Goal: Task Accomplishment & Management: Use online tool/utility

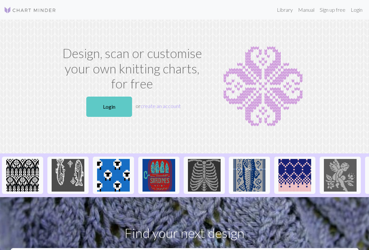
click at [126, 106] on link "Login" at bounding box center [109, 107] width 46 height 20
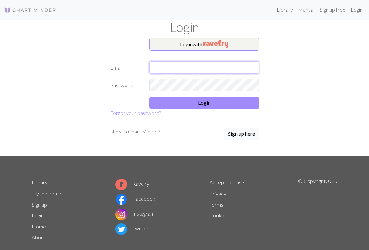
type input "lidstrommary29@gmail.com"
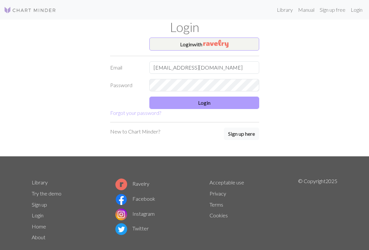
click at [170, 103] on button "Login" at bounding box center [204, 103] width 110 height 12
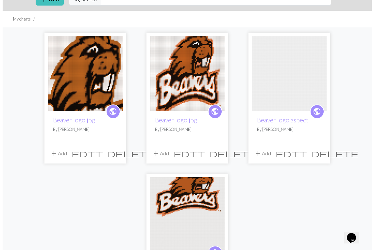
scroll to position [31, 0]
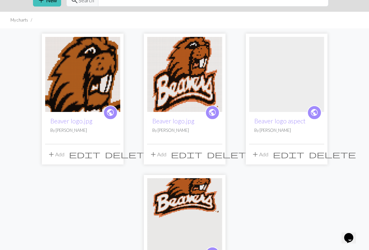
click at [100, 153] on span "edit" at bounding box center [84, 154] width 31 height 9
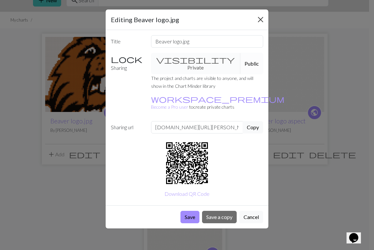
click at [261, 20] on button "Close" at bounding box center [260, 19] width 10 height 10
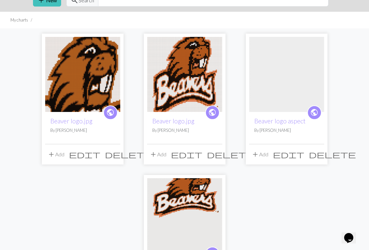
click at [215, 154] on span "delete" at bounding box center [230, 154] width 47 height 9
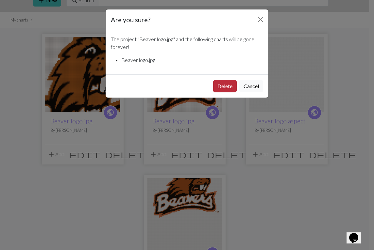
click at [229, 86] on button "Delete" at bounding box center [225, 86] width 24 height 12
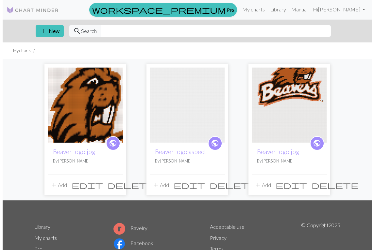
scroll to position [31, 0]
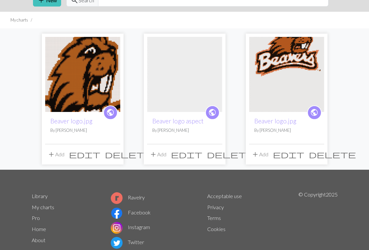
click at [215, 153] on span "delete" at bounding box center [230, 154] width 47 height 9
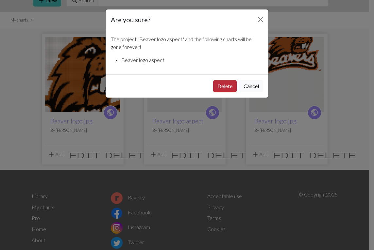
click at [228, 81] on button "Delete" at bounding box center [225, 86] width 24 height 12
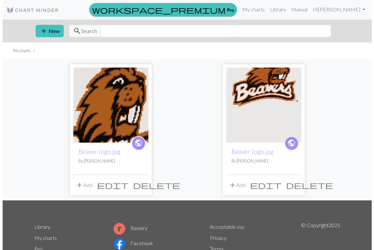
scroll to position [31, 0]
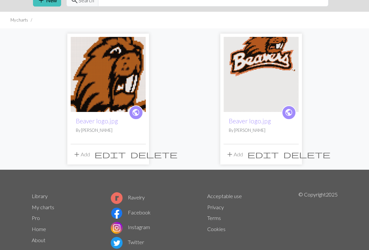
click at [293, 154] on span "delete" at bounding box center [306, 154] width 47 height 9
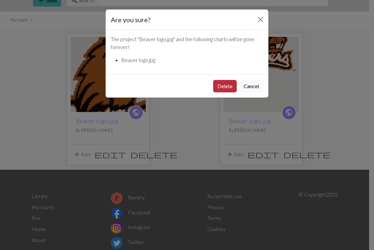
click at [229, 83] on button "Delete" at bounding box center [225, 86] width 24 height 12
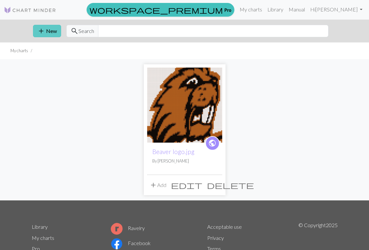
click at [52, 33] on button "add New" at bounding box center [47, 31] width 28 height 12
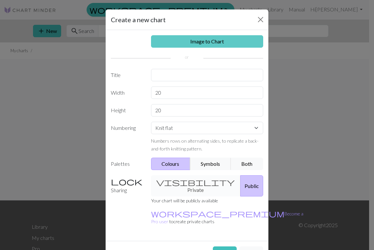
click at [186, 41] on link "Image to Chart" at bounding box center [207, 41] width 112 height 12
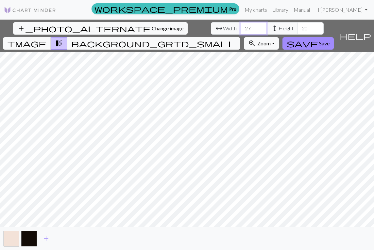
click at [240, 27] on input "27" at bounding box center [253, 28] width 26 height 12
click at [240, 27] on input "56" at bounding box center [253, 28] width 26 height 12
click at [240, 27] on input "57" at bounding box center [253, 28] width 26 height 12
click at [240, 27] on input "58" at bounding box center [253, 28] width 26 height 12
click at [240, 27] on input "59" at bounding box center [253, 28] width 26 height 12
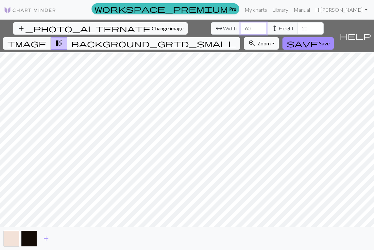
click at [240, 27] on input "60" at bounding box center [253, 28] width 26 height 12
click at [240, 27] on input "61" at bounding box center [253, 28] width 26 height 12
click at [240, 28] on input "62" at bounding box center [253, 28] width 26 height 12
click at [240, 27] on input "63" at bounding box center [253, 28] width 26 height 12
click at [240, 29] on input "62" at bounding box center [253, 28] width 26 height 12
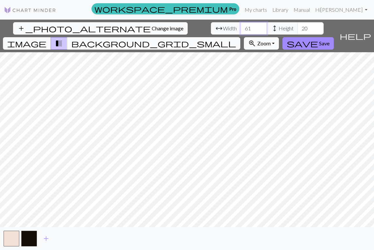
click at [240, 29] on input "61" at bounding box center [253, 28] width 26 height 12
click at [240, 29] on input "60" at bounding box center [253, 28] width 26 height 12
click at [240, 26] on input "61" at bounding box center [253, 28] width 26 height 12
click at [240, 26] on input "62" at bounding box center [253, 28] width 26 height 12
type input "63"
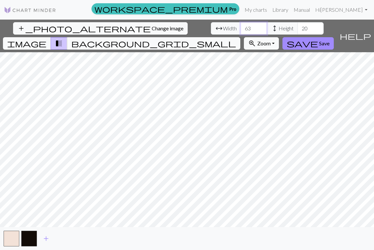
click at [240, 26] on input "63" at bounding box center [253, 28] width 26 height 12
click at [297, 26] on input "21" at bounding box center [310, 28] width 26 height 12
click at [297, 25] on input "52" at bounding box center [310, 28] width 26 height 12
click at [297, 29] on input "51" at bounding box center [310, 28] width 26 height 12
click at [297, 29] on input "50" at bounding box center [310, 28] width 26 height 12
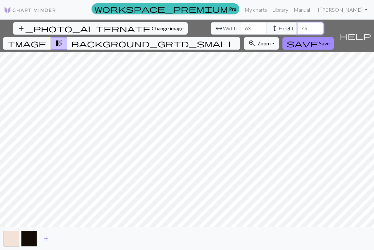
click at [297, 29] on input "49" at bounding box center [310, 28] width 26 height 12
click at [297, 29] on input "48" at bounding box center [310, 28] width 26 height 12
type input "47"
click at [297, 29] on input "47" at bounding box center [310, 28] width 26 height 12
click at [46, 237] on span "add" at bounding box center [46, 238] width 8 height 9
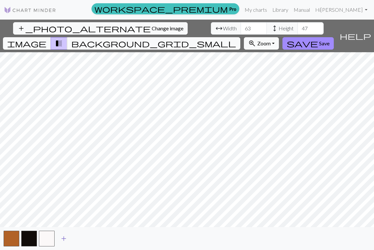
click at [46, 237] on button "button" at bounding box center [47, 239] width 16 height 16
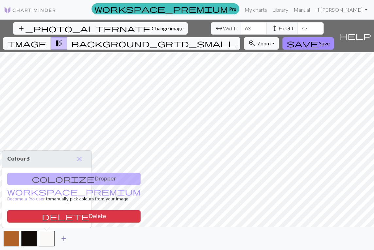
click at [63, 237] on span "add" at bounding box center [64, 238] width 8 height 9
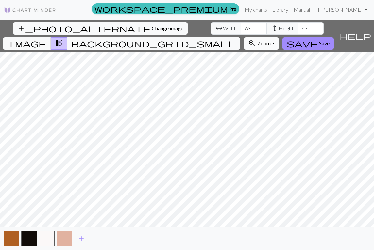
click at [270, 40] on span "Zoom" at bounding box center [263, 43] width 13 height 6
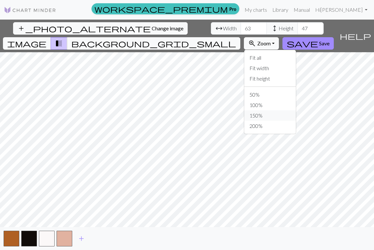
click at [286, 110] on button "150%" at bounding box center [270, 115] width 52 height 10
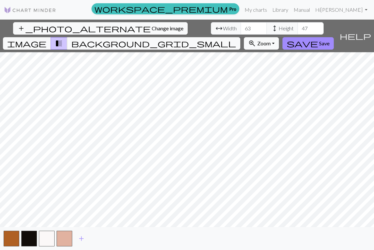
click at [222, 11] on div "workspace_premium Pro My charts Library Manual Hi Mary Lidstrom Account setting…" at bounding box center [187, 125] width 374 height 250
click at [240, 26] on input "64" at bounding box center [253, 28] width 26 height 12
click at [240, 26] on input "65" at bounding box center [253, 28] width 26 height 12
click at [240, 26] on input "66" at bounding box center [253, 28] width 26 height 12
click at [240, 26] on input "67" at bounding box center [253, 28] width 26 height 12
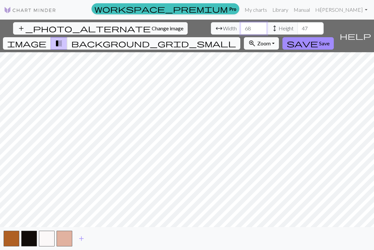
click at [240, 26] on input "68" at bounding box center [253, 28] width 26 height 12
click at [240, 26] on input "69" at bounding box center [253, 28] width 26 height 12
type input "70"
click at [240, 26] on input "70" at bounding box center [253, 28] width 26 height 12
click at [297, 27] on input "47" at bounding box center [310, 28] width 26 height 12
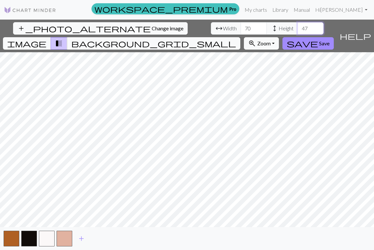
click at [297, 27] on input "47" at bounding box center [310, 28] width 26 height 12
click at [297, 28] on input "48" at bounding box center [310, 28] width 26 height 12
click at [297, 28] on input "49" at bounding box center [310, 28] width 26 height 12
click at [297, 28] on input "50" at bounding box center [310, 28] width 26 height 12
click at [297, 28] on input "51" at bounding box center [310, 28] width 26 height 12
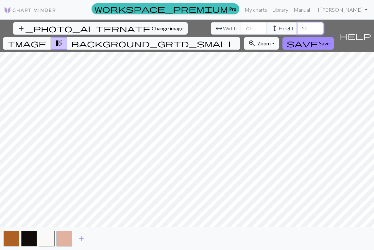
click at [297, 28] on input "52" at bounding box center [310, 28] width 26 height 12
type input "53"
click at [297, 28] on input "53" at bounding box center [310, 28] width 26 height 12
click at [279, 37] on button "zoom_in Zoom Zoom" at bounding box center [261, 43] width 35 height 12
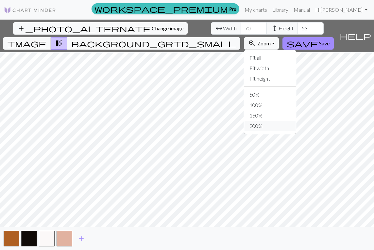
click at [288, 121] on button "200%" at bounding box center [270, 126] width 52 height 10
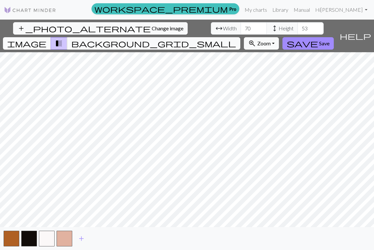
click at [46, 39] on span "image" at bounding box center [26, 43] width 39 height 9
click at [63, 39] on span "transition_fade" at bounding box center [59, 43] width 8 height 9
click at [236, 39] on span "background_grid_small" at bounding box center [153, 43] width 165 height 9
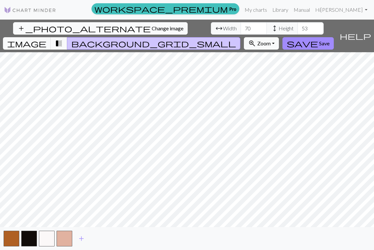
click at [152, 29] on span "Change image" at bounding box center [168, 28] width 32 height 6
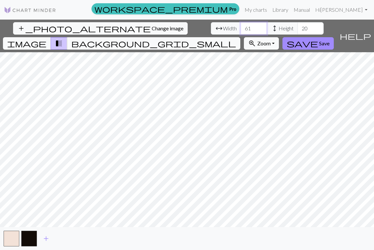
click at [240, 27] on input "61" at bounding box center [253, 28] width 26 height 12
click at [240, 27] on input "62" at bounding box center [253, 28] width 26 height 12
click at [240, 27] on input "63" at bounding box center [253, 28] width 26 height 12
click at [240, 27] on input "64" at bounding box center [253, 28] width 26 height 12
click at [240, 27] on input "65" at bounding box center [253, 28] width 26 height 12
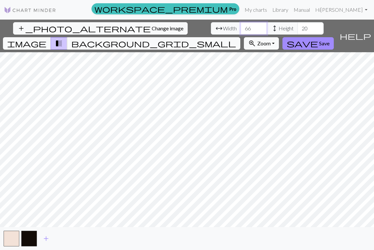
click at [240, 27] on input "66" at bounding box center [253, 28] width 26 height 12
click at [240, 27] on input "67" at bounding box center [253, 28] width 26 height 12
click at [240, 27] on input "68" at bounding box center [253, 28] width 26 height 12
click at [240, 27] on input "69" at bounding box center [253, 28] width 26 height 12
type input "70"
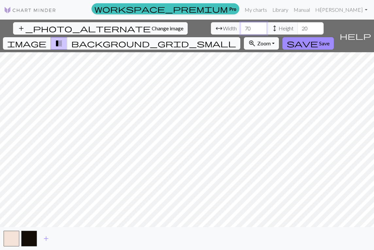
click at [240, 27] on input "70" at bounding box center [253, 28] width 26 height 12
click at [297, 27] on input "48" at bounding box center [310, 28] width 26 height 12
click at [297, 26] on input "48" at bounding box center [310, 28] width 26 height 12
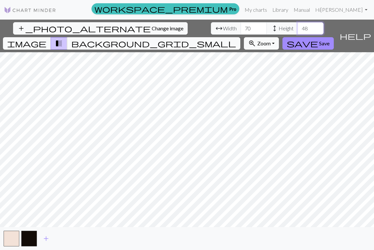
click at [297, 26] on input "48" at bounding box center [310, 28] width 26 height 12
click at [297, 27] on input "49" at bounding box center [310, 28] width 26 height 12
click at [297, 27] on input "50" at bounding box center [310, 28] width 26 height 12
click at [297, 27] on input "51" at bounding box center [310, 28] width 26 height 12
click at [297, 27] on input "52" at bounding box center [310, 28] width 26 height 12
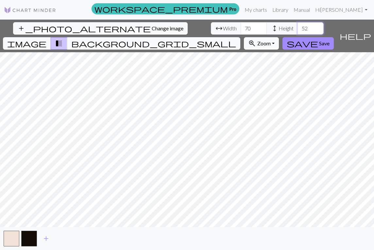
type input "53"
click at [297, 27] on input "53" at bounding box center [310, 28] width 26 height 12
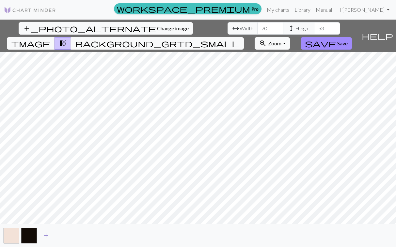
click at [48, 234] on span "add" at bounding box center [46, 235] width 8 height 9
click at [48, 234] on button "button" at bounding box center [47, 236] width 16 height 16
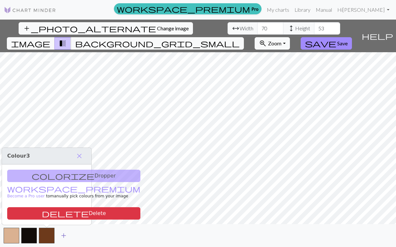
click at [65, 235] on span "add" at bounding box center [64, 235] width 8 height 9
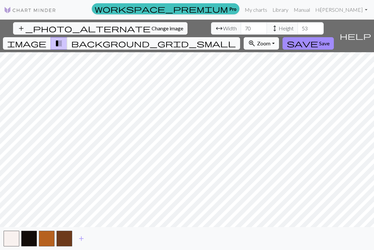
click at [279, 37] on button "zoom_in Zoom Zoom" at bounding box center [261, 43] width 35 height 12
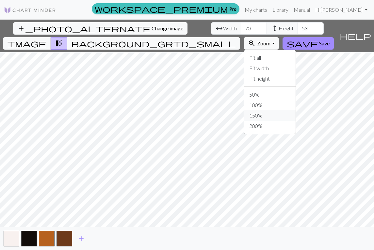
click at [293, 110] on button "150%" at bounding box center [270, 115] width 52 height 10
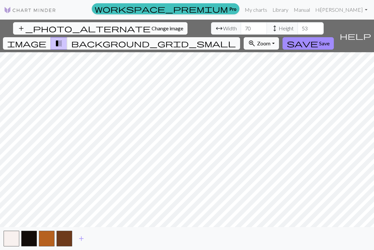
click at [152, 30] on span "Change image" at bounding box center [168, 28] width 32 height 6
click at [241, 28] on input "57" at bounding box center [254, 28] width 26 height 12
type input "70"
click at [241, 27] on input "70" at bounding box center [254, 28] width 26 height 12
click at [298, 26] on input "59" at bounding box center [311, 28] width 26 height 12
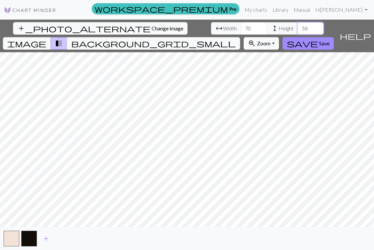
click at [298, 29] on input "58" at bounding box center [311, 28] width 26 height 12
click at [298, 29] on input "57" at bounding box center [311, 28] width 26 height 12
click at [298, 29] on input "56" at bounding box center [311, 28] width 26 height 12
click at [298, 29] on input "55" at bounding box center [311, 28] width 26 height 12
click at [298, 29] on input "54" at bounding box center [311, 28] width 26 height 12
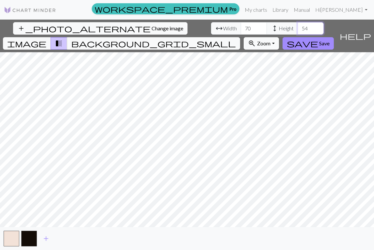
type input "53"
click at [298, 29] on input "53" at bounding box center [311, 28] width 26 height 12
click at [46, 237] on span "add" at bounding box center [46, 238] width 8 height 9
click at [64, 237] on span "add" at bounding box center [64, 238] width 8 height 9
click at [279, 37] on button "zoom_in Zoom Zoom" at bounding box center [261, 43] width 35 height 12
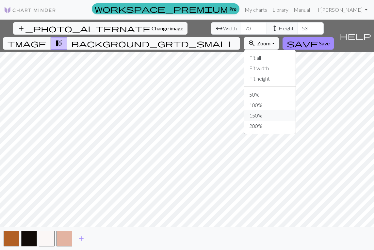
click at [293, 110] on button "150%" at bounding box center [270, 115] width 52 height 10
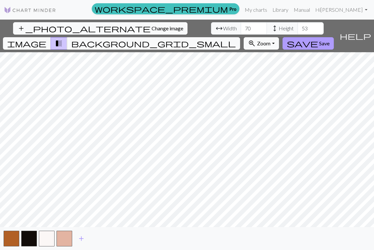
click at [330, 40] on span "Save" at bounding box center [324, 43] width 10 height 6
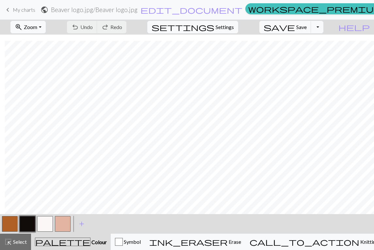
scroll to position [58, 118]
click at [45, 26] on button "zoom_in Zoom Zoom" at bounding box center [27, 27] width 35 height 12
click at [45, 77] on button "50%" at bounding box center [37, 78] width 52 height 10
click at [323, 28] on button "Toggle Dropdown" at bounding box center [317, 27] width 12 height 12
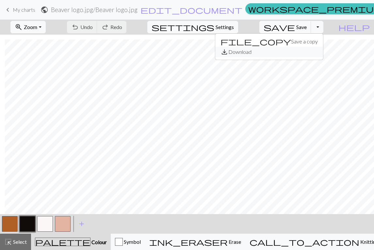
click at [317, 52] on button "save_alt Download" at bounding box center [269, 52] width 108 height 10
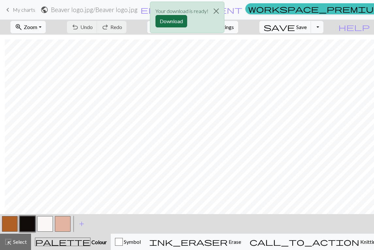
click at [178, 19] on button "Download" at bounding box center [171, 21] width 32 height 12
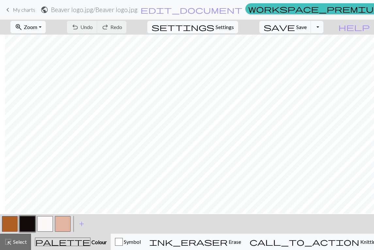
scroll to position [0, 5]
click at [28, 9] on span "My charts" at bounding box center [24, 10] width 23 height 6
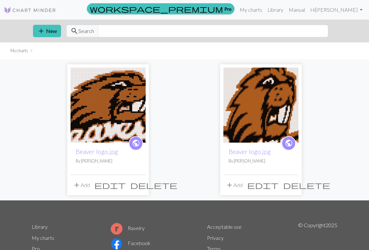
click at [292, 185] on span "delete" at bounding box center [306, 185] width 47 height 9
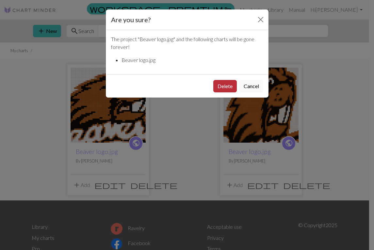
click at [229, 87] on button "Delete" at bounding box center [225, 86] width 24 height 12
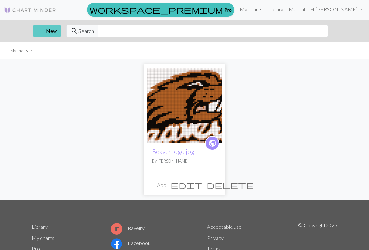
click at [48, 31] on button "add New" at bounding box center [47, 31] width 28 height 12
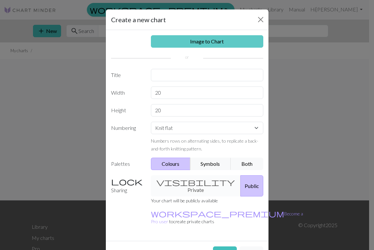
click at [227, 45] on link "Image to Chart" at bounding box center [207, 41] width 112 height 12
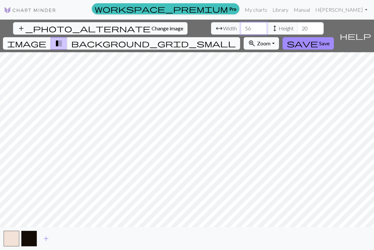
click at [241, 27] on input "56" at bounding box center [254, 28] width 26 height 12
click at [241, 27] on input "57" at bounding box center [254, 28] width 26 height 12
click at [241, 27] on input "58" at bounding box center [254, 28] width 26 height 12
click at [241, 27] on input "59" at bounding box center [254, 28] width 26 height 12
click at [241, 27] on input "60" at bounding box center [254, 28] width 26 height 12
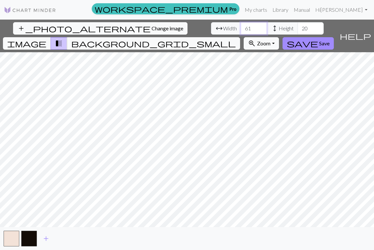
click at [241, 27] on input "61" at bounding box center [254, 28] width 26 height 12
click at [241, 27] on input "62" at bounding box center [254, 28] width 26 height 12
click at [241, 27] on input "63" at bounding box center [254, 28] width 26 height 12
click at [241, 27] on input "64" at bounding box center [254, 28] width 26 height 12
click at [241, 27] on input "65" at bounding box center [254, 28] width 26 height 12
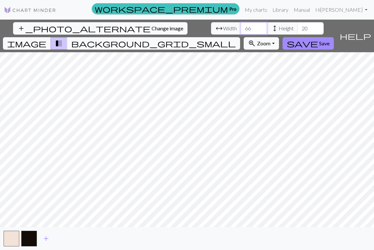
click at [241, 27] on input "66" at bounding box center [254, 28] width 26 height 12
click at [241, 27] on input "67" at bounding box center [254, 28] width 26 height 12
click at [241, 27] on input "68" at bounding box center [254, 28] width 26 height 12
click at [241, 27] on input "69" at bounding box center [254, 28] width 26 height 12
type input "70"
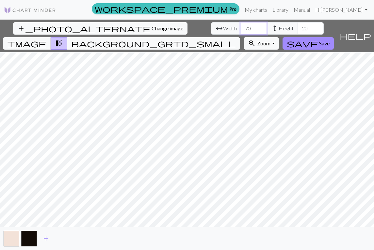
click at [241, 27] on input "70" at bounding box center [254, 28] width 26 height 12
click at [298, 27] on input "48" at bounding box center [311, 28] width 26 height 12
click at [298, 29] on input "47" at bounding box center [311, 28] width 26 height 12
click at [298, 29] on input "46" at bounding box center [311, 28] width 26 height 12
click at [298, 29] on input "45" at bounding box center [311, 28] width 26 height 12
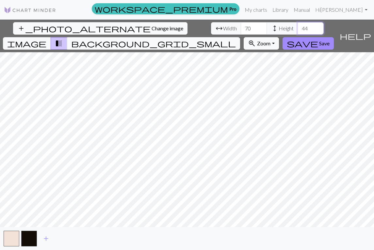
click at [298, 29] on input "44" at bounding box center [311, 28] width 26 height 12
click at [298, 29] on input "43" at bounding box center [311, 28] width 26 height 12
click at [298, 29] on input "42" at bounding box center [311, 28] width 26 height 12
click at [298, 29] on input "41" at bounding box center [311, 28] width 26 height 12
click at [298, 29] on input "40" at bounding box center [311, 28] width 26 height 12
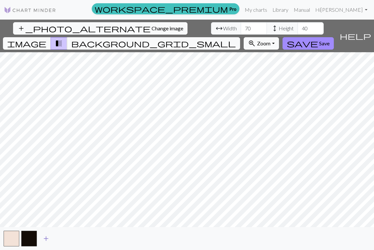
click at [46, 237] on span "add" at bounding box center [46, 238] width 8 height 9
click at [67, 236] on span "add" at bounding box center [64, 238] width 8 height 9
click at [279, 37] on button "zoom_in Zoom Zoom" at bounding box center [261, 43] width 35 height 12
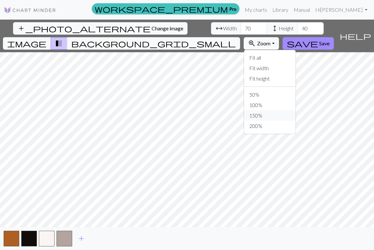
click at [286, 110] on button "150%" at bounding box center [270, 115] width 52 height 10
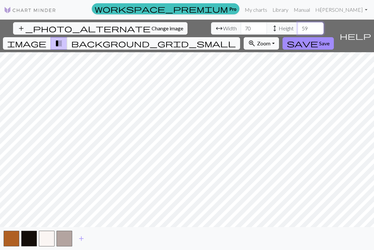
click at [298, 27] on input "59" at bounding box center [311, 28] width 26 height 12
click at [298, 30] on input "58" at bounding box center [311, 28] width 26 height 12
click at [298, 30] on input "57" at bounding box center [311, 28] width 26 height 12
click at [298, 30] on input "56" at bounding box center [311, 28] width 26 height 12
click at [298, 30] on input "55" at bounding box center [311, 28] width 26 height 12
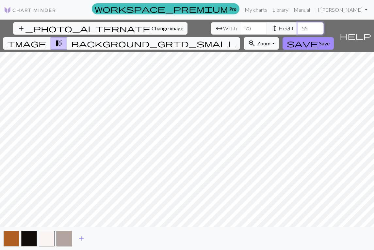
type input "54"
click at [298, 30] on input "54" at bounding box center [311, 28] width 26 height 12
click at [279, 37] on button "zoom_in Zoom Zoom" at bounding box center [261, 43] width 35 height 12
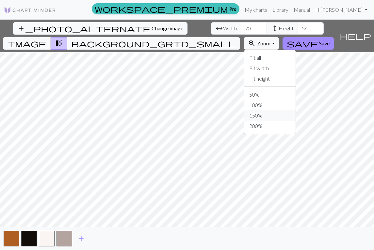
click at [292, 110] on button "150%" at bounding box center [270, 115] width 52 height 10
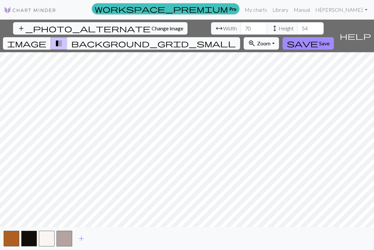
click at [279, 37] on button "zoom_in Zoom Zoom" at bounding box center [261, 43] width 35 height 12
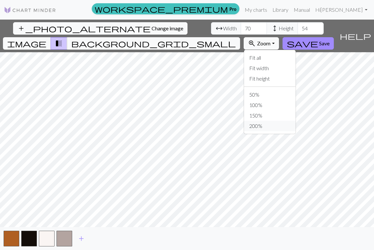
click at [289, 121] on button "200%" at bounding box center [270, 126] width 52 height 10
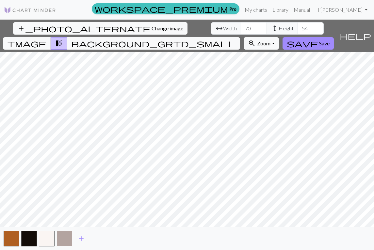
click at [69, 237] on button "button" at bounding box center [65, 239] width 16 height 16
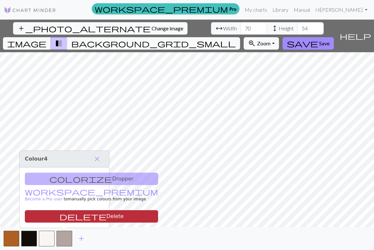
click at [75, 214] on button "delete Delete" at bounding box center [91, 216] width 133 height 12
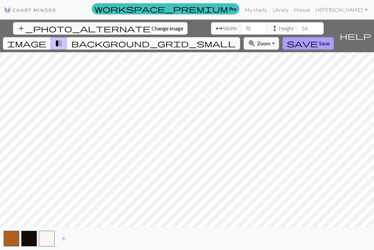
click at [330, 40] on span "Save" at bounding box center [324, 43] width 10 height 6
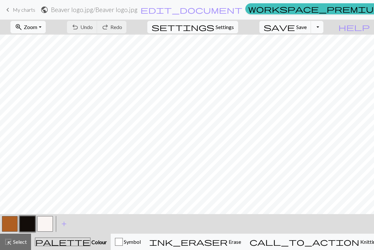
click at [323, 28] on button "Toggle Dropdown" at bounding box center [317, 27] width 12 height 12
click at [314, 52] on button "save_alt Download" at bounding box center [269, 52] width 108 height 10
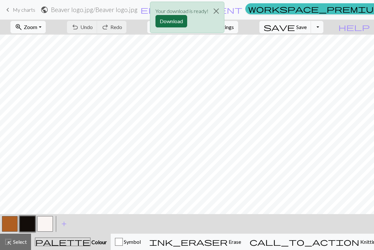
click at [177, 20] on button "Download" at bounding box center [171, 21] width 32 height 12
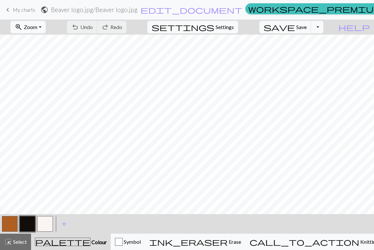
click at [26, 11] on span "My charts" at bounding box center [24, 10] width 23 height 6
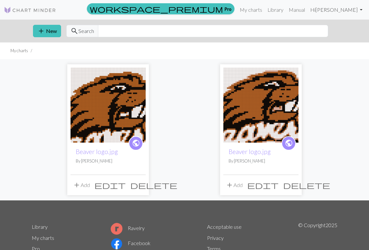
click at [361, 8] on link "Hi [PERSON_NAME]" at bounding box center [336, 9] width 57 height 13
click at [331, 49] on link "Logout" at bounding box center [328, 48] width 21 height 13
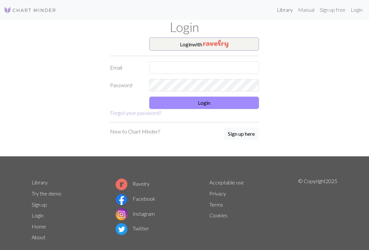
click at [288, 11] on link "Library" at bounding box center [284, 9] width 21 height 13
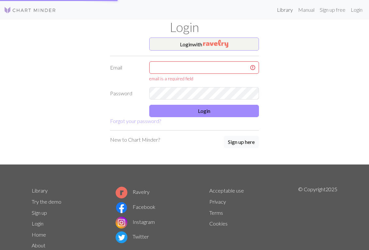
click at [288, 11] on link "Library" at bounding box center [284, 9] width 21 height 13
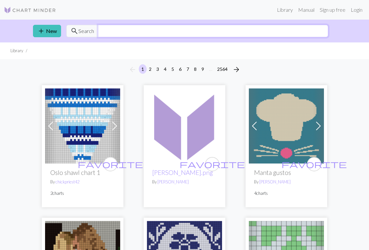
click at [232, 32] on input "text" at bounding box center [213, 31] width 230 height 12
type input "letters"
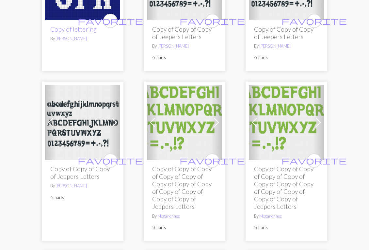
scroll to position [419, 0]
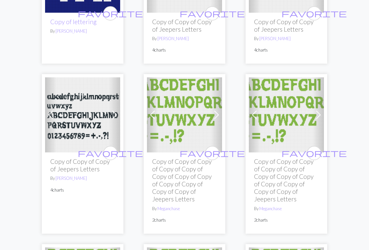
click at [199, 113] on img at bounding box center [184, 114] width 75 height 75
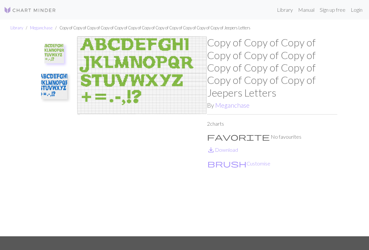
click at [184, 96] on img at bounding box center [142, 136] width 130 height 200
click at [176, 97] on img at bounding box center [142, 136] width 130 height 200
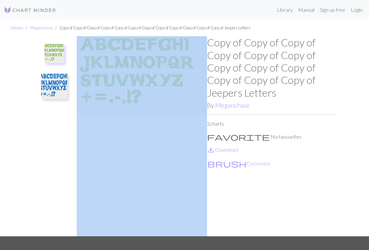
click at [176, 97] on img at bounding box center [142, 136] width 130 height 200
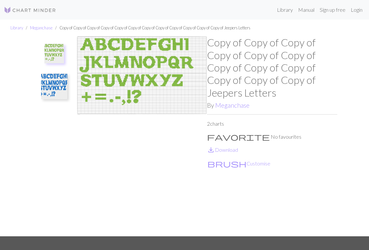
click at [269, 167] on p "brush Customise" at bounding box center [272, 163] width 130 height 9
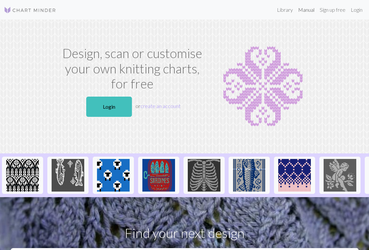
click at [303, 10] on link "Manual" at bounding box center [307, 9] width 22 height 13
click at [118, 110] on link "Login" at bounding box center [109, 107] width 46 height 20
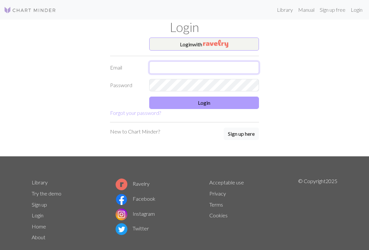
type input "lidstrommary29@gmail.com"
click at [196, 105] on button "Login" at bounding box center [204, 103] width 110 height 12
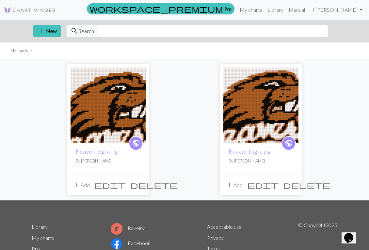
click at [278, 186] on span "edit" at bounding box center [262, 185] width 31 height 9
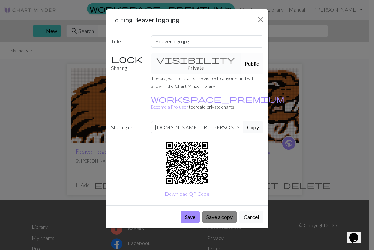
click at [229, 211] on button "Save a copy" at bounding box center [219, 217] width 35 height 12
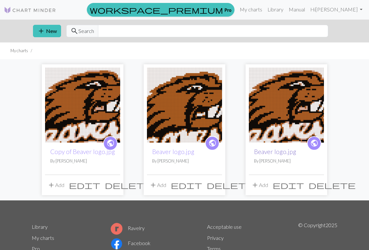
click at [276, 152] on link "Beaver logo.jpg" at bounding box center [275, 152] width 42 height 8
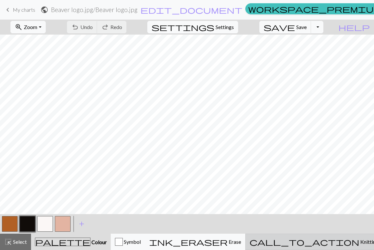
click at [337, 238] on button "call_to_action Knitting mode Knitting mode" at bounding box center [320, 242] width 151 height 16
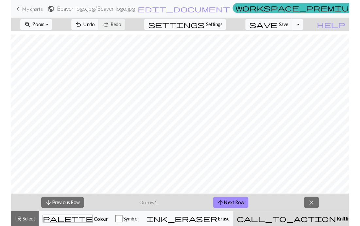
scroll to position [39, 0]
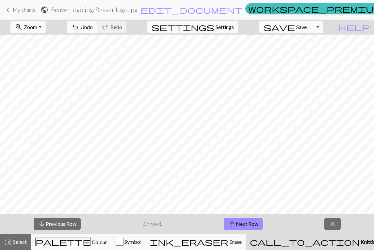
click at [360, 241] on span "Knitting mode" at bounding box center [376, 242] width 33 height 6
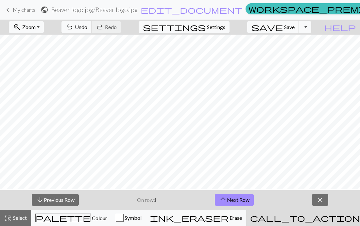
scroll to position [94, 0]
click at [319, 198] on span "close" at bounding box center [320, 199] width 8 height 9
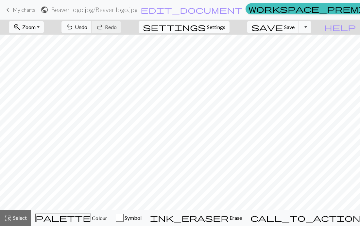
click at [223, 27] on span "Settings" at bounding box center [216, 27] width 18 height 8
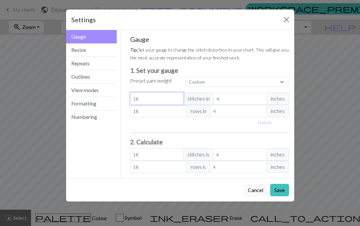
type input "19"
click at [177, 97] on input "19" at bounding box center [156, 98] width 53 height 12
type input "20"
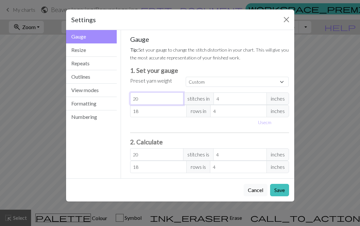
click at [177, 97] on input "20" at bounding box center [156, 98] width 53 height 12
type input "21"
click at [177, 97] on input "21" at bounding box center [156, 98] width 53 height 12
type input "22"
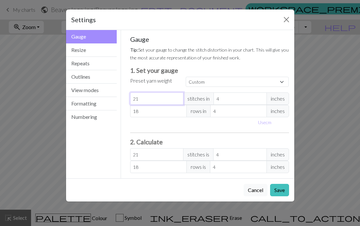
type input "22"
click at [177, 97] on input "22" at bounding box center [156, 98] width 53 height 12
type input "23"
click at [177, 97] on input "23" at bounding box center [156, 98] width 53 height 12
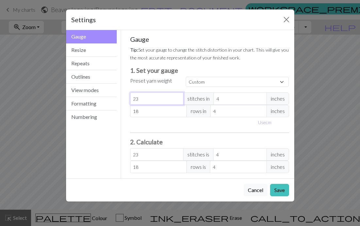
type input "24"
click at [177, 97] on input "24" at bounding box center [156, 98] width 53 height 12
type input "19"
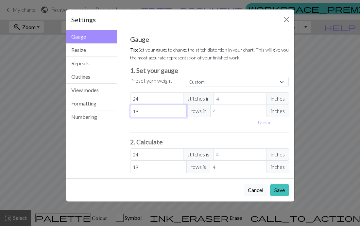
click at [180, 109] on input "19" at bounding box center [158, 111] width 57 height 12
type input "20"
click at [180, 109] on input "20" at bounding box center [158, 111] width 57 height 12
type input "21"
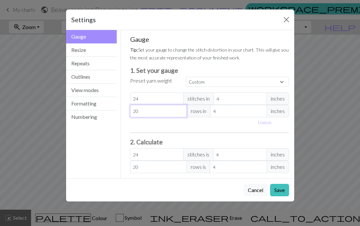
type input "21"
click at [180, 109] on input "21" at bounding box center [158, 111] width 57 height 12
type input "22"
click at [180, 109] on input "22" at bounding box center [158, 111] width 57 height 12
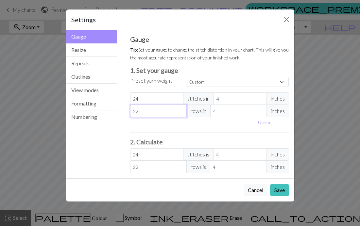
type input "23"
click at [180, 109] on input "23" at bounding box center [158, 111] width 57 height 12
type input "24"
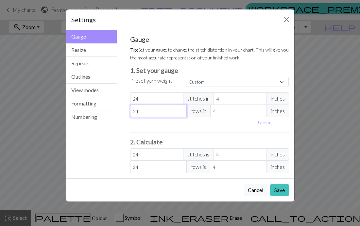
click at [180, 109] on input "24" at bounding box center [158, 111] width 57 height 12
type input "25"
click at [180, 109] on input "25" at bounding box center [158, 111] width 57 height 12
type input "26"
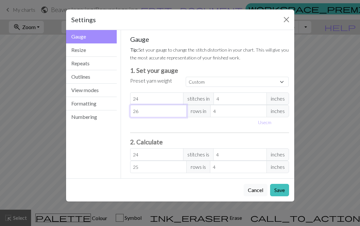
type input "26"
click at [180, 109] on input "26" at bounding box center [158, 111] width 57 height 12
type input "27"
click at [180, 109] on input "27" at bounding box center [158, 111] width 57 height 12
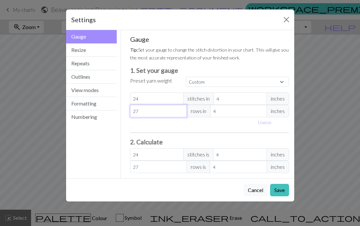
type input "28"
click at [180, 109] on input "28" at bounding box center [158, 111] width 57 height 12
type input "29"
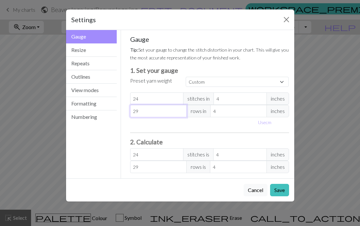
click at [180, 109] on input "29" at bounding box center [158, 111] width 57 height 12
type input "30"
click at [180, 109] on input "30" at bounding box center [158, 111] width 57 height 12
type input "31"
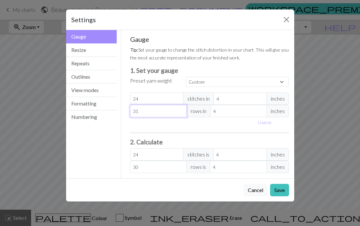
type input "31"
click at [180, 109] on input "31" at bounding box center [158, 111] width 57 height 12
type input "32"
click at [180, 109] on input "32" at bounding box center [158, 111] width 57 height 12
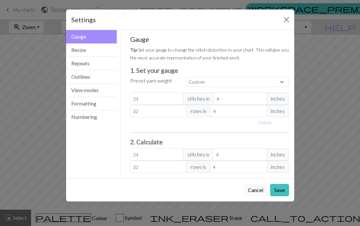
click at [185, 125] on div "Use cm" at bounding box center [209, 122] width 167 height 10
select select "sport"
type input "34"
click at [277, 186] on button "Save" at bounding box center [279, 190] width 19 height 12
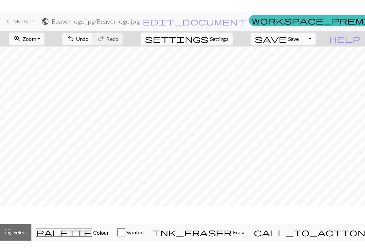
scroll to position [0, 0]
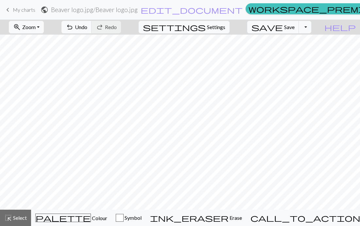
click at [339, 42] on div "zoom_in Zoom Zoom Fit all Fit width Fit height 50% 100% 150% 200% undo Undo Und…" at bounding box center [180, 123] width 360 height 206
click at [44, 25] on button "zoom_in Zoom Zoom" at bounding box center [26, 27] width 35 height 12
click at [41, 42] on button "Fit all" at bounding box center [35, 41] width 52 height 10
click at [225, 26] on span "Settings" at bounding box center [216, 27] width 18 height 8
select select "sport"
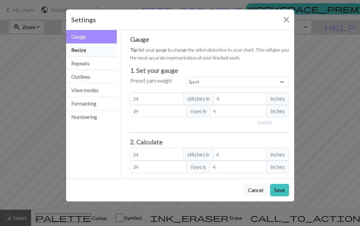
click at [99, 48] on button "Resize" at bounding box center [91, 49] width 51 height 13
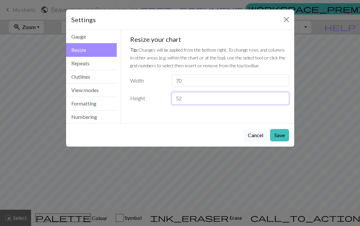
click at [282, 99] on input "52" at bounding box center [230, 98] width 117 height 12
click at [282, 99] on input "51" at bounding box center [230, 98] width 117 height 12
click at [282, 99] on input "50" at bounding box center [230, 98] width 117 height 12
click at [282, 99] on input "49" at bounding box center [230, 98] width 117 height 12
click at [282, 99] on input "48" at bounding box center [230, 98] width 117 height 12
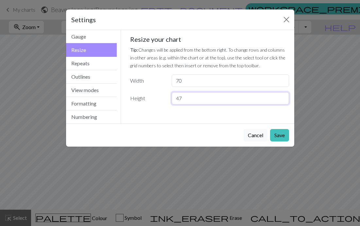
click at [282, 99] on input "47" at bounding box center [230, 98] width 117 height 12
click at [282, 99] on input "46" at bounding box center [230, 98] width 117 height 12
click at [282, 99] on input "45" at bounding box center [230, 98] width 117 height 12
click at [282, 99] on input "44" at bounding box center [230, 98] width 117 height 12
click at [282, 99] on input "43" at bounding box center [230, 98] width 117 height 12
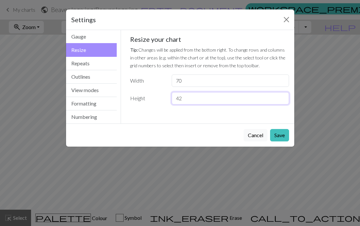
click at [282, 99] on input "42" at bounding box center [230, 98] width 117 height 12
click at [282, 99] on input "41" at bounding box center [230, 98] width 117 height 12
type input "40"
click at [282, 99] on input "40" at bounding box center [230, 98] width 117 height 12
click at [279, 135] on button "Save" at bounding box center [279, 135] width 19 height 12
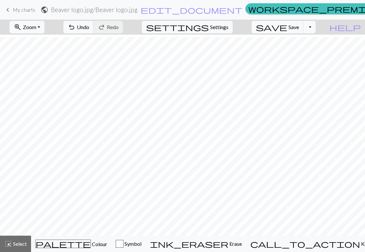
scroll to position [5, 0]
click at [44, 25] on button "zoom_in Zoom Zoom" at bounding box center [26, 27] width 35 height 12
click at [46, 73] on button "50%" at bounding box center [36, 78] width 52 height 10
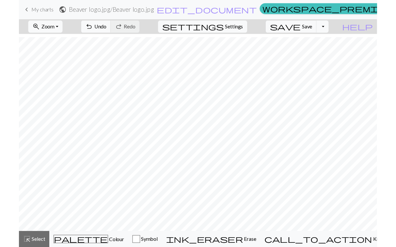
scroll to position [3, 0]
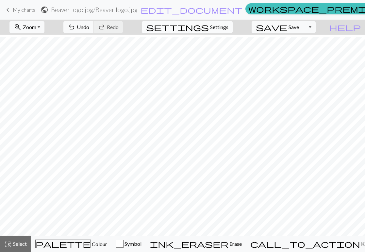
click at [225, 30] on span "Settings" at bounding box center [219, 27] width 18 height 8
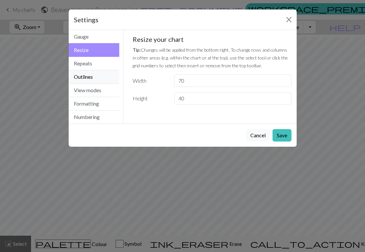
click at [90, 75] on button "Outlines" at bounding box center [94, 76] width 51 height 13
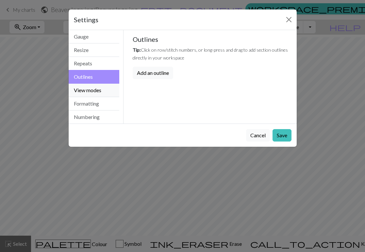
click at [89, 90] on button "View modes" at bounding box center [94, 90] width 51 height 13
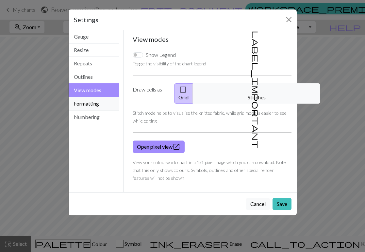
click at [88, 102] on button "Formatting" at bounding box center [94, 103] width 51 height 13
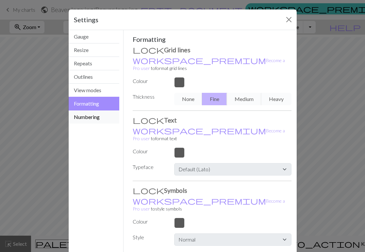
click at [86, 118] on button "Numbering" at bounding box center [94, 116] width 51 height 13
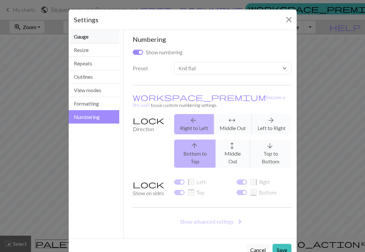
click at [84, 38] on button "Gauge" at bounding box center [94, 36] width 51 height 13
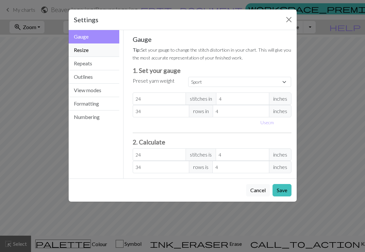
click at [83, 51] on button "Resize" at bounding box center [94, 49] width 51 height 13
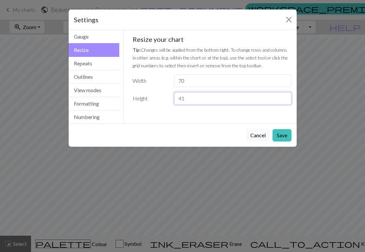
click at [285, 96] on input "41" at bounding box center [232, 98] width 117 height 12
click at [285, 96] on input "42" at bounding box center [232, 98] width 117 height 12
click at [285, 96] on input "43" at bounding box center [232, 98] width 117 height 12
click at [285, 96] on input "44" at bounding box center [232, 98] width 117 height 12
click at [285, 96] on input "45" at bounding box center [232, 98] width 117 height 12
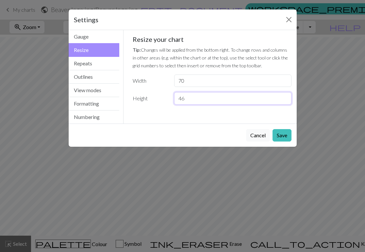
click at [285, 96] on input "46" at bounding box center [232, 98] width 117 height 12
click at [285, 96] on input "47" at bounding box center [232, 98] width 117 height 12
click at [285, 96] on input "48" at bounding box center [232, 98] width 117 height 12
click at [285, 96] on input "49" at bounding box center [232, 98] width 117 height 12
type input "50"
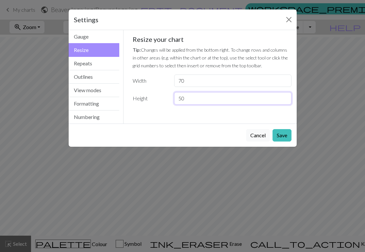
click at [285, 96] on input "50" at bounding box center [232, 98] width 117 height 12
click at [284, 134] on button "Save" at bounding box center [281, 135] width 19 height 12
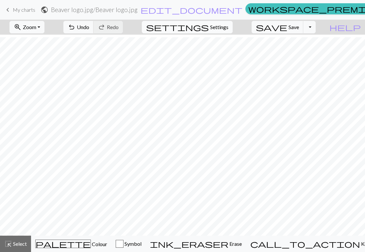
click at [228, 25] on span "Settings" at bounding box center [219, 27] width 18 height 8
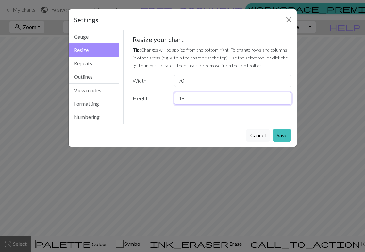
click at [284, 99] on input "49" at bounding box center [232, 98] width 117 height 12
click at [284, 99] on input "48" at bounding box center [232, 98] width 117 height 12
click at [284, 99] on input "47" at bounding box center [232, 98] width 117 height 12
click at [284, 99] on input "46" at bounding box center [232, 98] width 117 height 12
click at [284, 99] on input "45" at bounding box center [232, 98] width 117 height 12
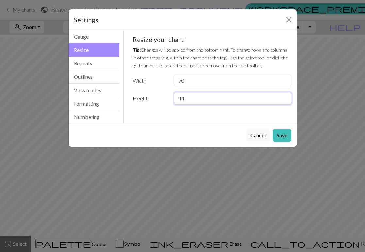
click at [284, 99] on input "44" at bounding box center [232, 98] width 117 height 12
click at [284, 99] on input "43" at bounding box center [232, 98] width 117 height 12
click at [284, 99] on input "42" at bounding box center [232, 98] width 117 height 12
click at [284, 99] on input "41" at bounding box center [232, 98] width 117 height 12
type input "40"
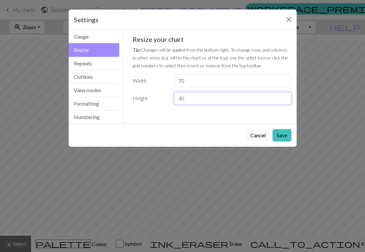
click at [284, 99] on input "40" at bounding box center [232, 98] width 117 height 12
click at [282, 132] on button "Save" at bounding box center [281, 135] width 19 height 12
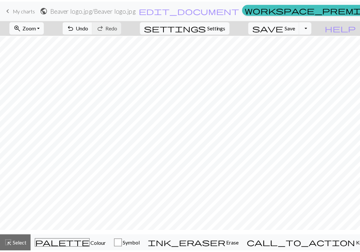
scroll to position [0, 0]
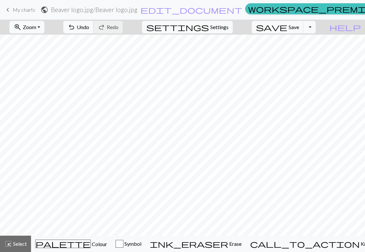
click at [29, 10] on span "My charts" at bounding box center [24, 10] width 23 height 6
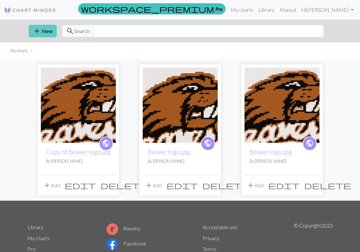
click at [51, 30] on button "add New" at bounding box center [43, 31] width 28 height 12
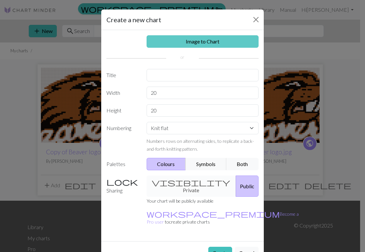
click at [162, 40] on link "Image to Chart" at bounding box center [203, 41] width 112 height 12
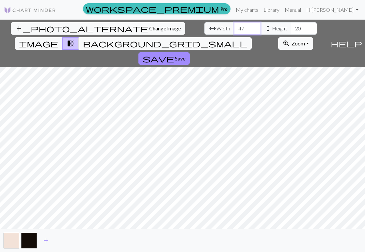
click at [234, 27] on input "47" at bounding box center [247, 28] width 26 height 12
click at [234, 27] on input "63" at bounding box center [247, 28] width 26 height 12
click at [234, 27] on input "64" at bounding box center [247, 28] width 26 height 12
click at [234, 27] on input "65" at bounding box center [247, 28] width 26 height 12
click at [234, 27] on input "66" at bounding box center [247, 28] width 26 height 12
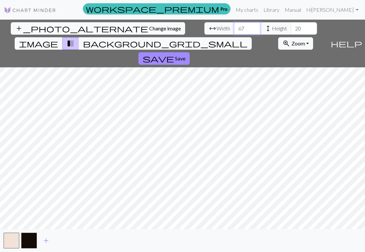
click at [234, 27] on input "67" at bounding box center [247, 28] width 26 height 12
click at [234, 27] on input "68" at bounding box center [247, 28] width 26 height 12
click at [234, 27] on input "69" at bounding box center [247, 28] width 26 height 12
type input "70"
click at [234, 27] on input "70" at bounding box center [247, 28] width 26 height 12
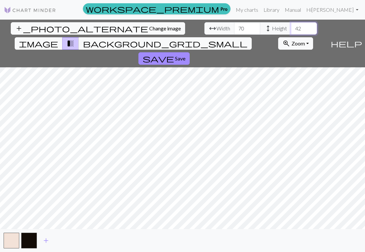
click at [291, 27] on input "42" at bounding box center [304, 28] width 26 height 12
click at [291, 28] on input "41" at bounding box center [304, 28] width 26 height 12
type input "40"
click at [291, 28] on input "40" at bounding box center [304, 28] width 26 height 12
click at [47, 240] on span "add" at bounding box center [46, 240] width 8 height 9
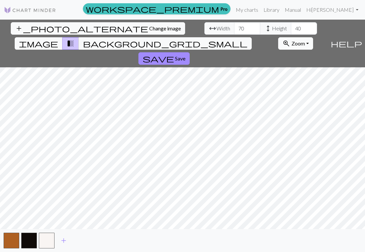
click at [294, 37] on button "zoom_in Zoom Zoom" at bounding box center [295, 43] width 35 height 12
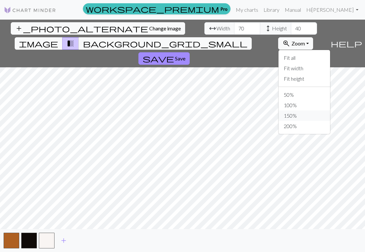
click at [279, 110] on button "150%" at bounding box center [305, 115] width 52 height 10
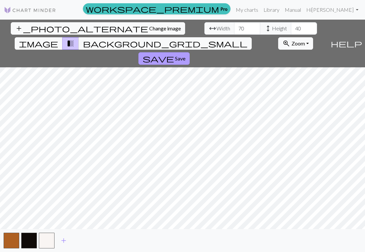
click at [186, 55] on span "Save" at bounding box center [180, 58] width 10 height 6
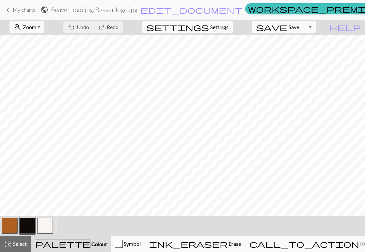
click at [223, 27] on span "Settings" at bounding box center [219, 27] width 18 height 8
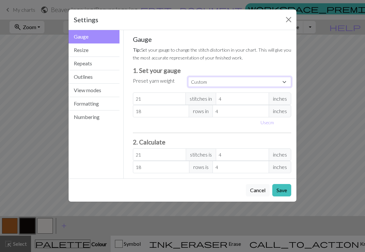
select select "sport"
type input "24"
type input "34"
type input "24"
type input "34"
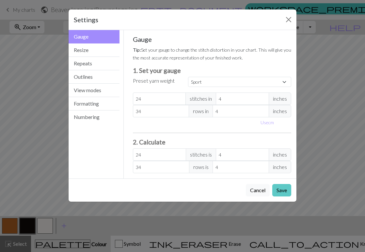
click at [283, 189] on button "Save" at bounding box center [281, 190] width 19 height 12
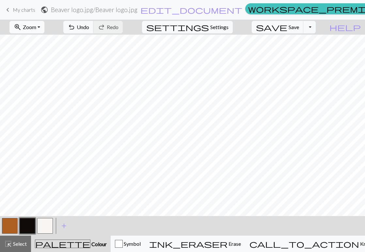
click at [44, 25] on button "zoom_in Zoom Zoom" at bounding box center [26, 27] width 35 height 12
click at [41, 78] on button "50%" at bounding box center [36, 78] width 52 height 10
click at [27, 10] on span "My charts" at bounding box center [24, 10] width 23 height 6
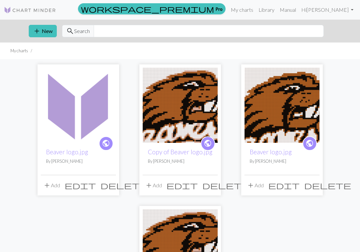
click at [110, 184] on span "delete" at bounding box center [124, 185] width 47 height 9
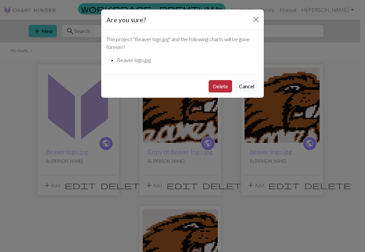
click at [223, 90] on button "Delete" at bounding box center [221, 86] width 24 height 12
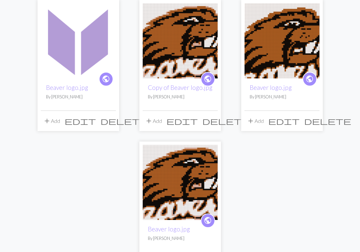
scroll to position [67, 0]
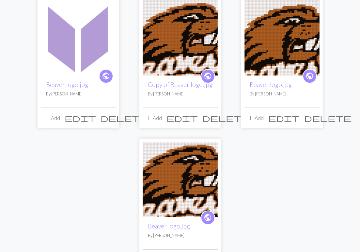
click at [194, 40] on img at bounding box center [180, 37] width 75 height 75
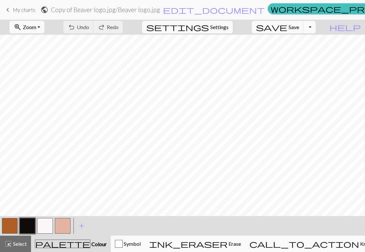
click at [30, 8] on span "My charts" at bounding box center [24, 10] width 23 height 6
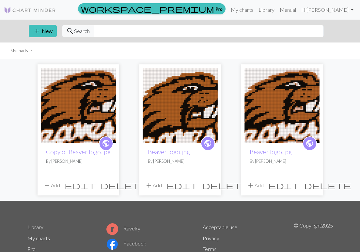
click at [171, 102] on img at bounding box center [180, 105] width 75 height 75
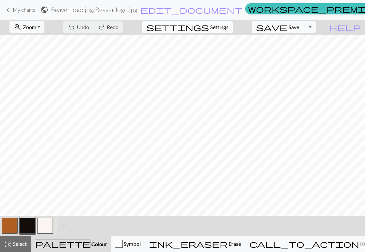
click at [229, 26] on span "Settings" at bounding box center [219, 27] width 18 height 8
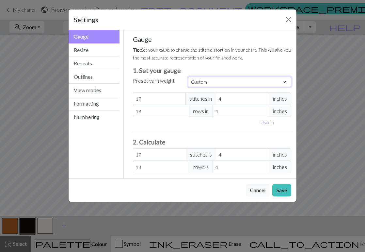
select select "sport"
type input "24"
type input "34"
type input "24"
type input "34"
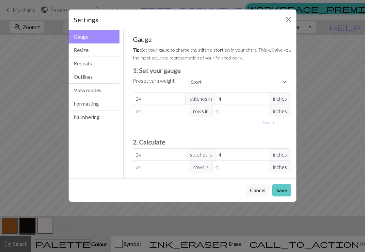
click at [283, 189] on button "Save" at bounding box center [281, 190] width 19 height 12
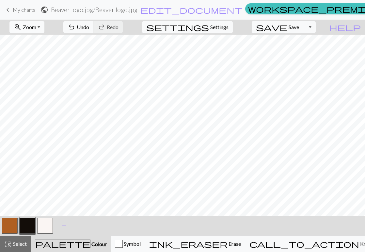
click at [44, 27] on button "zoom_in Zoom Zoom" at bounding box center [26, 27] width 35 height 12
click at [43, 80] on button "50%" at bounding box center [36, 78] width 52 height 10
click at [29, 10] on span "My charts" at bounding box center [24, 10] width 23 height 6
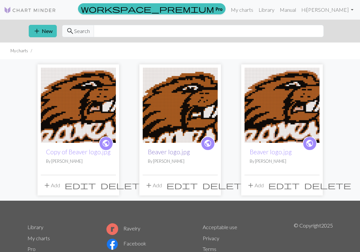
click at [176, 151] on link "Beaver logo.jpg" at bounding box center [169, 152] width 42 height 8
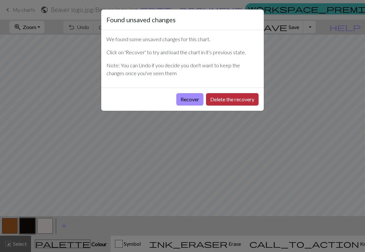
click at [219, 100] on button "Delete the recovery" at bounding box center [232, 99] width 53 height 12
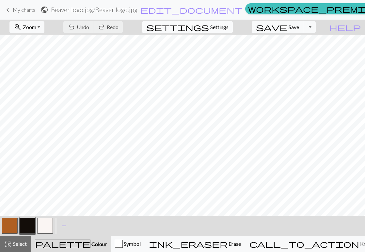
click at [229, 26] on span "Settings" at bounding box center [219, 27] width 18 height 8
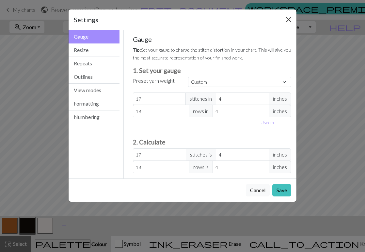
click at [289, 18] on button "Close" at bounding box center [289, 19] width 10 height 10
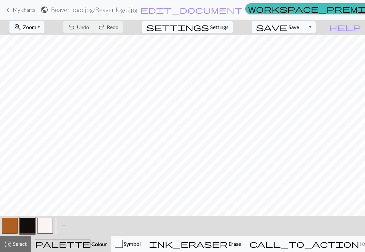
click at [229, 27] on span "Settings" at bounding box center [219, 27] width 18 height 8
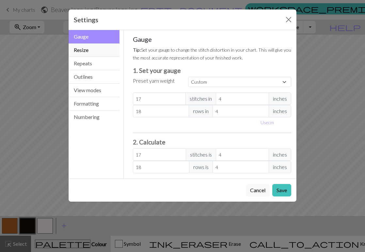
click at [98, 49] on button "Resize" at bounding box center [94, 49] width 51 height 13
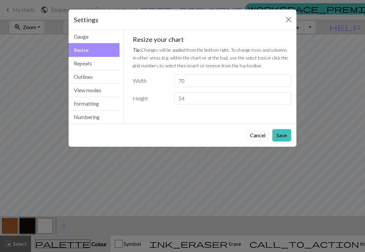
click at [257, 133] on button "Cancel" at bounding box center [258, 135] width 24 height 12
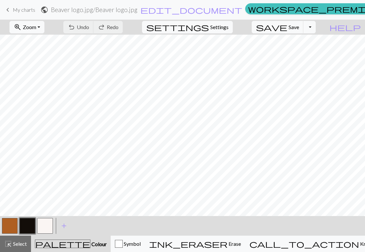
click at [28, 12] on span "My charts" at bounding box center [24, 10] width 23 height 6
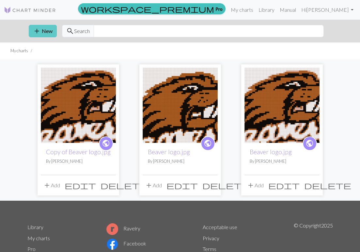
click at [42, 29] on button "add New" at bounding box center [43, 31] width 28 height 12
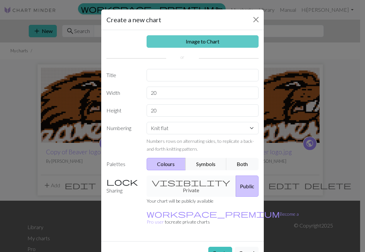
click at [183, 42] on link "Image to Chart" at bounding box center [203, 41] width 112 height 12
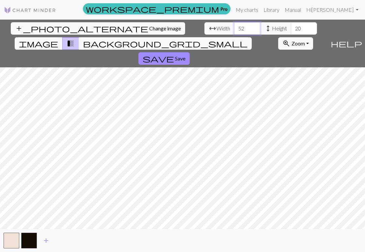
click at [234, 27] on input "52" at bounding box center [247, 28] width 26 height 12
click at [234, 27] on input "53" at bounding box center [247, 28] width 26 height 12
click at [234, 27] on input "54" at bounding box center [247, 28] width 26 height 12
click at [234, 27] on input "55" at bounding box center [247, 28] width 26 height 12
click at [234, 27] on input "56" at bounding box center [247, 28] width 26 height 12
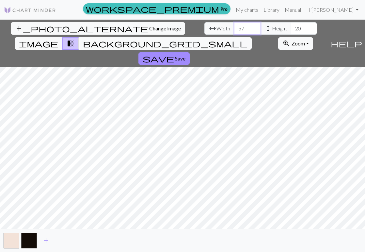
click at [234, 27] on input "57" at bounding box center [247, 28] width 26 height 12
click at [234, 27] on input "58" at bounding box center [247, 28] width 26 height 12
click at [234, 27] on input "59" at bounding box center [247, 28] width 26 height 12
click at [234, 27] on input "60" at bounding box center [247, 28] width 26 height 12
click at [234, 27] on input "61" at bounding box center [247, 28] width 26 height 12
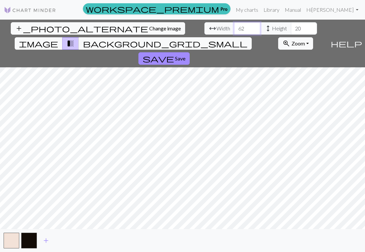
click at [234, 27] on input "62" at bounding box center [247, 28] width 26 height 12
click at [234, 27] on input "63" at bounding box center [247, 28] width 26 height 12
click at [234, 27] on input "64" at bounding box center [247, 28] width 26 height 12
click at [234, 27] on input "65" at bounding box center [247, 28] width 26 height 12
click at [234, 27] on input "66" at bounding box center [247, 28] width 26 height 12
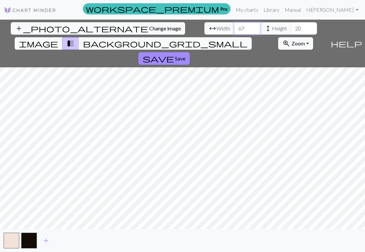
click at [234, 27] on input "67" at bounding box center [247, 28] width 26 height 12
click at [234, 27] on input "68" at bounding box center [247, 28] width 26 height 12
click at [234, 27] on input "69" at bounding box center [247, 28] width 26 height 12
type input "70"
click at [234, 27] on input "70" at bounding box center [247, 28] width 26 height 12
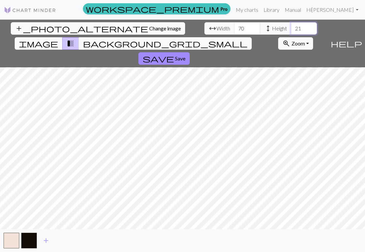
click at [291, 27] on input "21" at bounding box center [304, 28] width 26 height 12
type input "60"
click at [291, 27] on input "60" at bounding box center [304, 28] width 26 height 12
click at [47, 240] on span "add" at bounding box center [46, 240] width 8 height 9
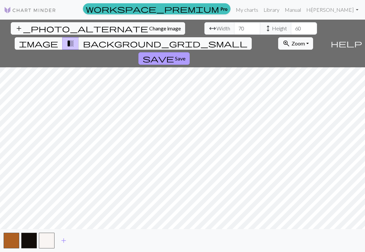
click at [186, 55] on span "Save" at bounding box center [180, 58] width 10 height 6
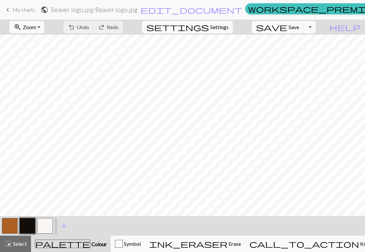
click at [229, 26] on span "Settings" at bounding box center [219, 27] width 18 height 8
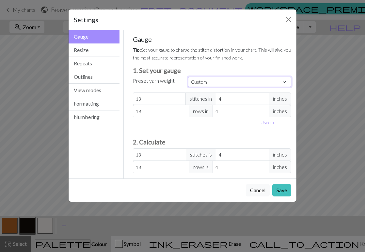
select select "sport"
type input "24"
type input "34"
type input "24"
type input "34"
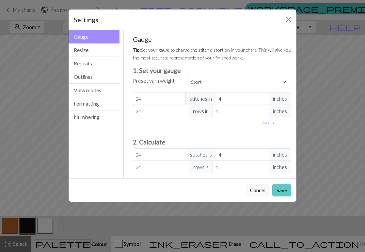
click at [286, 190] on button "Save" at bounding box center [281, 190] width 19 height 12
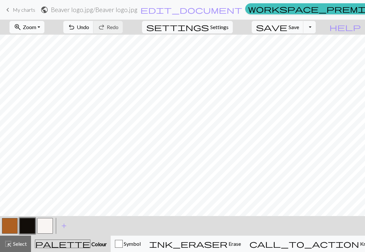
click at [44, 26] on button "zoom_in Zoom Zoom" at bounding box center [26, 27] width 35 height 12
click at [30, 79] on button "50%" at bounding box center [36, 78] width 52 height 10
click at [316, 25] on button "Toggle Dropdown" at bounding box center [309, 27] width 12 height 12
click at [309, 49] on button "save_alt Download" at bounding box center [262, 52] width 108 height 10
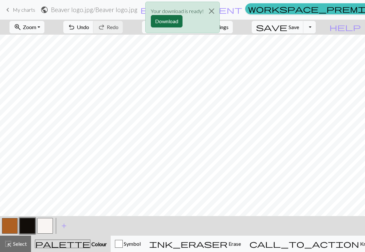
click at [170, 20] on button "Download" at bounding box center [167, 21] width 32 height 12
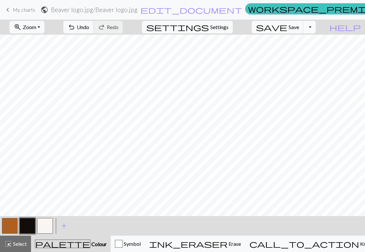
click at [316, 31] on button "Toggle Dropdown" at bounding box center [309, 27] width 12 height 12
click at [325, 29] on div "zoom_in Zoom Zoom Fit all Fit width Fit height 50% 100% 150% 200% undo Undo Und…" at bounding box center [162, 27] width 325 height 15
click at [45, 224] on button "button" at bounding box center [45, 226] width 16 height 16
click at [28, 227] on button "button" at bounding box center [28, 226] width 16 height 16
click at [48, 221] on button "button" at bounding box center [45, 226] width 16 height 16
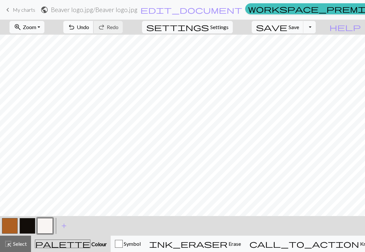
click at [89, 25] on span "Undo" at bounding box center [83, 27] width 12 height 6
click at [26, 223] on button "button" at bounding box center [28, 226] width 16 height 16
click at [47, 225] on button "button" at bounding box center [45, 226] width 16 height 16
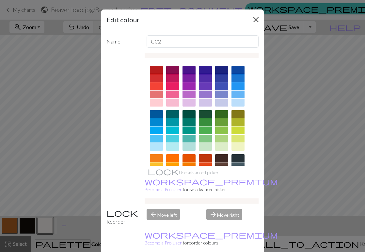
click at [255, 18] on button "Close" at bounding box center [256, 19] width 10 height 10
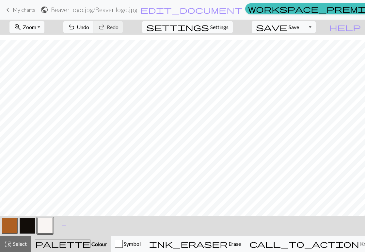
scroll to position [25, 0]
click at [47, 224] on button "button" at bounding box center [45, 226] width 16 height 16
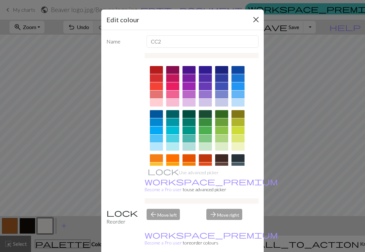
click at [254, 17] on button "Close" at bounding box center [256, 19] width 10 height 10
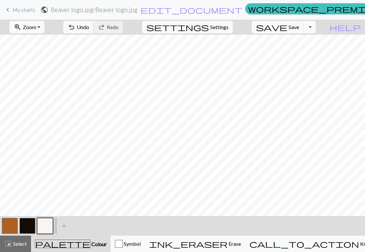
click at [29, 221] on button "button" at bounding box center [28, 226] width 16 height 16
click at [45, 222] on button "button" at bounding box center [45, 226] width 16 height 16
click at [30, 224] on button "button" at bounding box center [28, 226] width 16 height 16
click at [8, 227] on button "button" at bounding box center [10, 226] width 16 height 16
click at [29, 224] on button "button" at bounding box center [28, 226] width 16 height 16
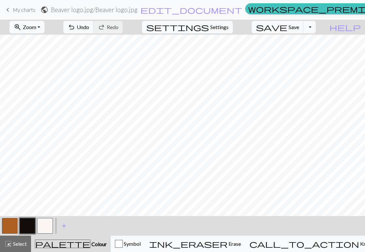
click at [9, 225] on button "button" at bounding box center [10, 226] width 16 height 16
click at [89, 25] on span "Undo" at bounding box center [83, 27] width 12 height 6
click at [47, 219] on button "button" at bounding box center [45, 226] width 16 height 16
click at [42, 224] on button "button" at bounding box center [45, 226] width 16 height 16
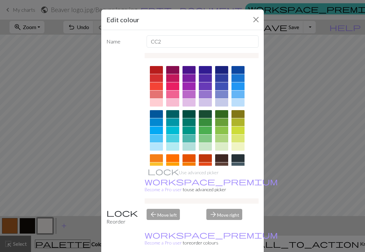
drag, startPoint x: 252, startPoint y: 16, endPoint x: 251, endPoint y: 22, distance: 5.6
click at [252, 16] on button "Close" at bounding box center [256, 19] width 10 height 10
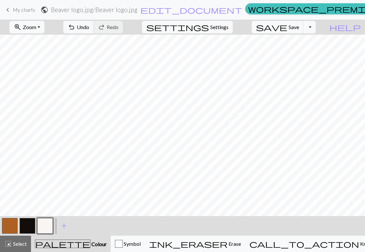
click at [66, 242] on span "palette" at bounding box center [62, 243] width 55 height 9
click at [90, 243] on span "Colour" at bounding box center [98, 244] width 16 height 6
click at [63, 239] on span "palette" at bounding box center [62, 243] width 55 height 9
click at [64, 224] on span "add" at bounding box center [64, 225] width 8 height 9
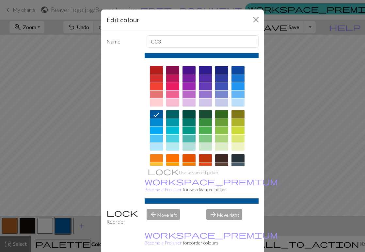
click at [154, 164] on div at bounding box center [156, 166] width 13 height 8
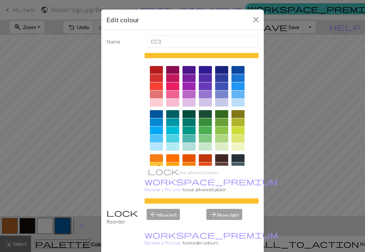
click at [169, 163] on div at bounding box center [172, 166] width 13 height 8
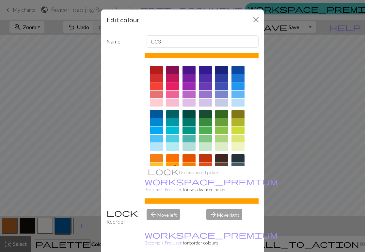
click at [187, 164] on div at bounding box center [189, 166] width 13 height 8
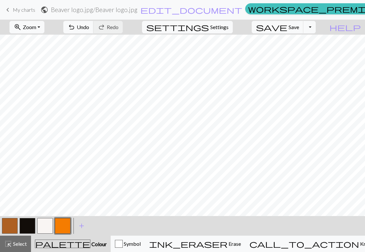
click at [64, 223] on button "button" at bounding box center [63, 226] width 16 height 16
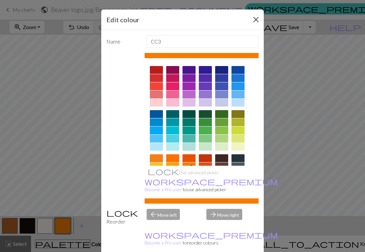
click at [254, 21] on button "Close" at bounding box center [256, 19] width 10 height 10
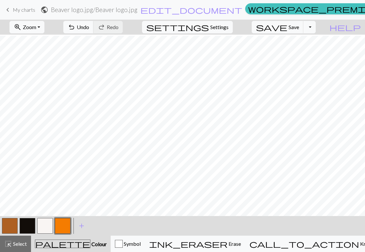
scroll to position [42, 0]
click at [49, 223] on button "button" at bounding box center [45, 226] width 16 height 16
click at [89, 26] on span "Undo" at bounding box center [83, 27] width 12 height 6
click at [32, 221] on button "button" at bounding box center [28, 226] width 16 height 16
click at [48, 223] on button "button" at bounding box center [45, 226] width 16 height 16
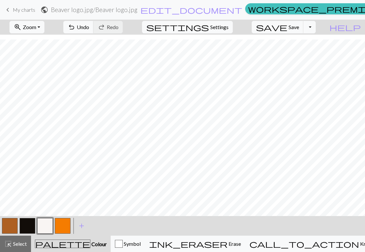
click at [30, 224] on button "button" at bounding box center [28, 226] width 16 height 16
click at [12, 224] on button "button" at bounding box center [10, 226] width 16 height 16
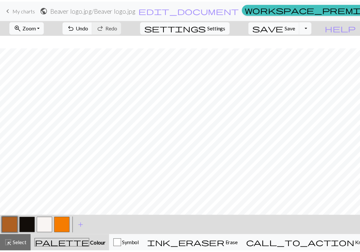
scroll to position [42, 0]
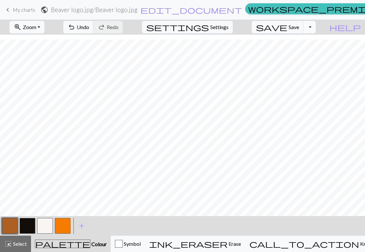
click at [316, 27] on button "Toggle Dropdown" at bounding box center [309, 27] width 12 height 12
click at [302, 52] on button "save_alt Download" at bounding box center [262, 52] width 108 height 10
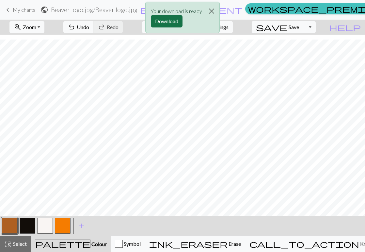
click at [174, 20] on button "Download" at bounding box center [167, 21] width 32 height 12
